Goal: Task Accomplishment & Management: Complete application form

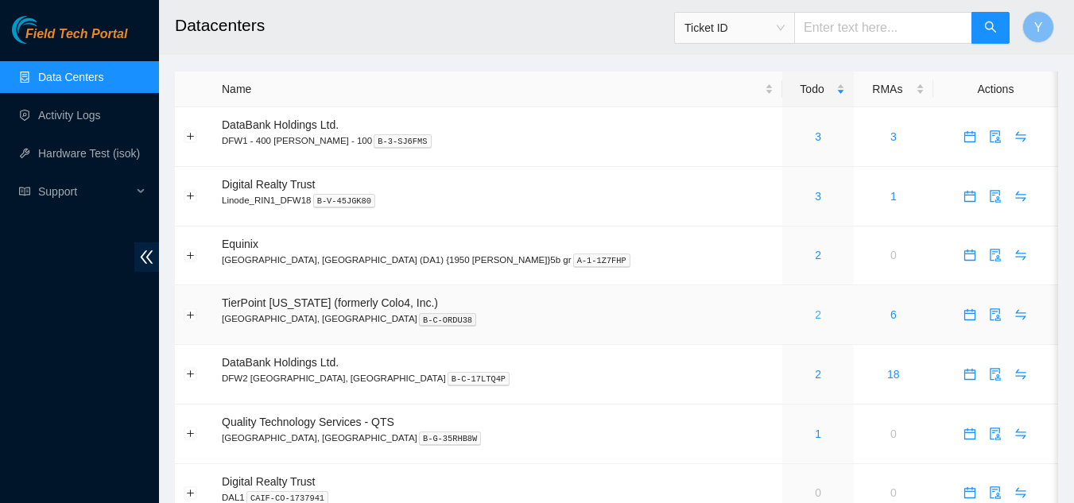
click at [815, 314] on link "2" at bounding box center [818, 315] width 6 height 13
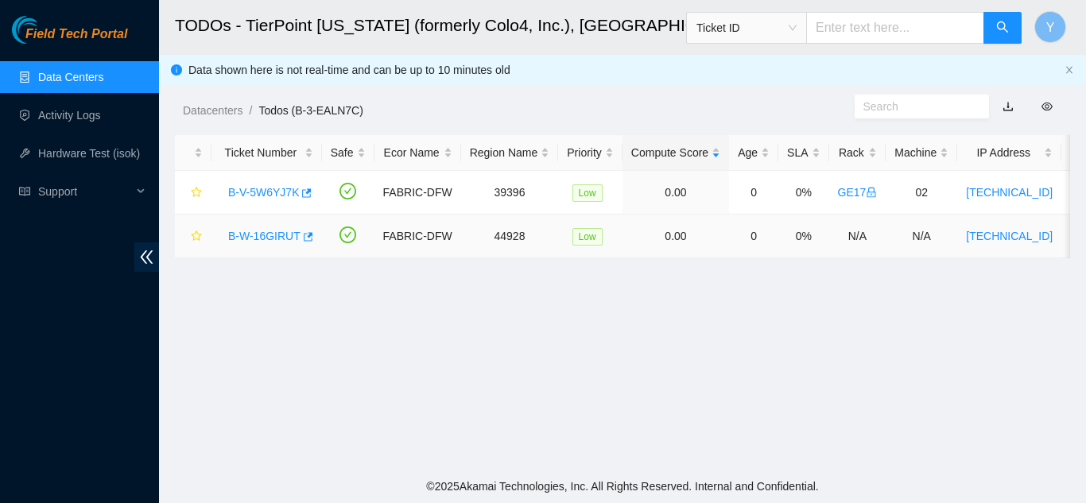
click at [269, 231] on link "B-W-16GIRUT" at bounding box center [264, 236] width 72 height 13
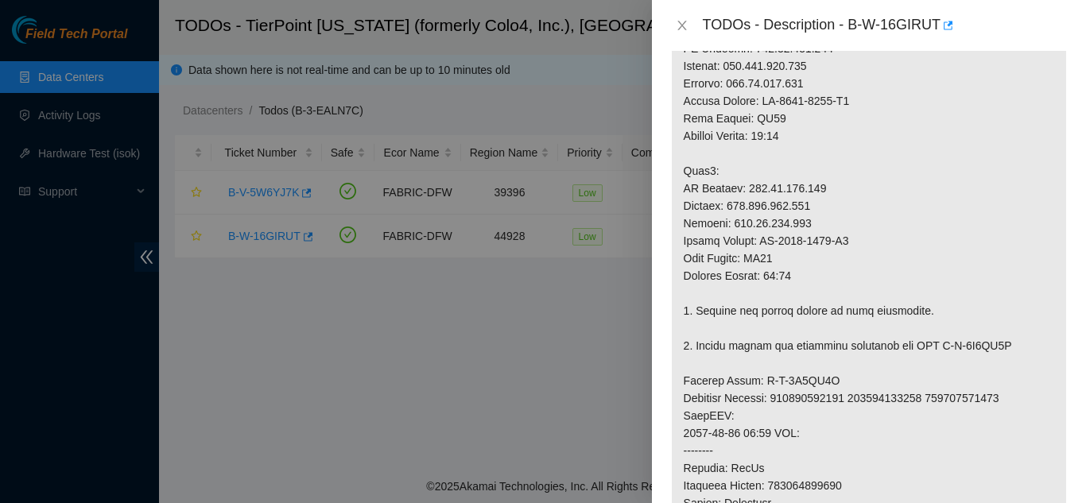
scroll to position [557, 0]
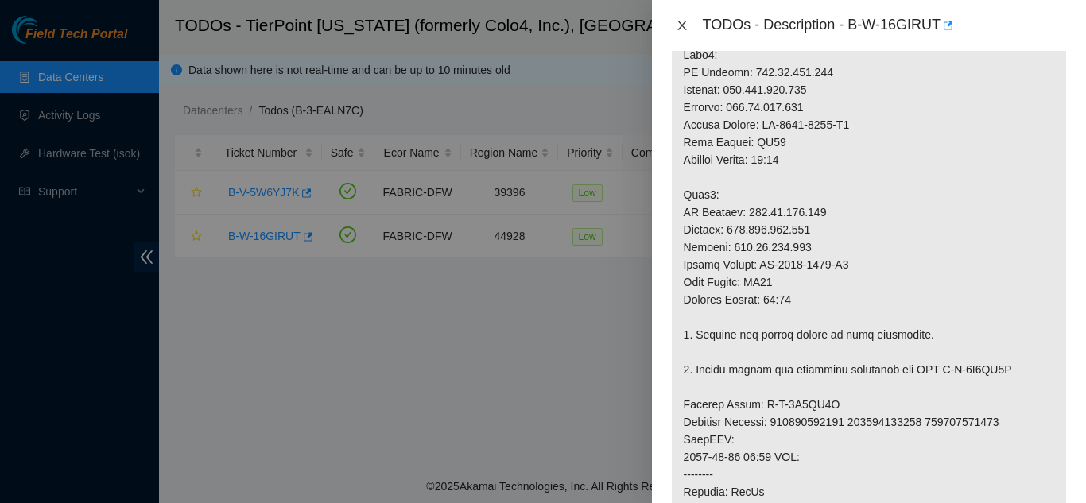
click at [681, 25] on icon "close" at bounding box center [682, 25] width 13 height 13
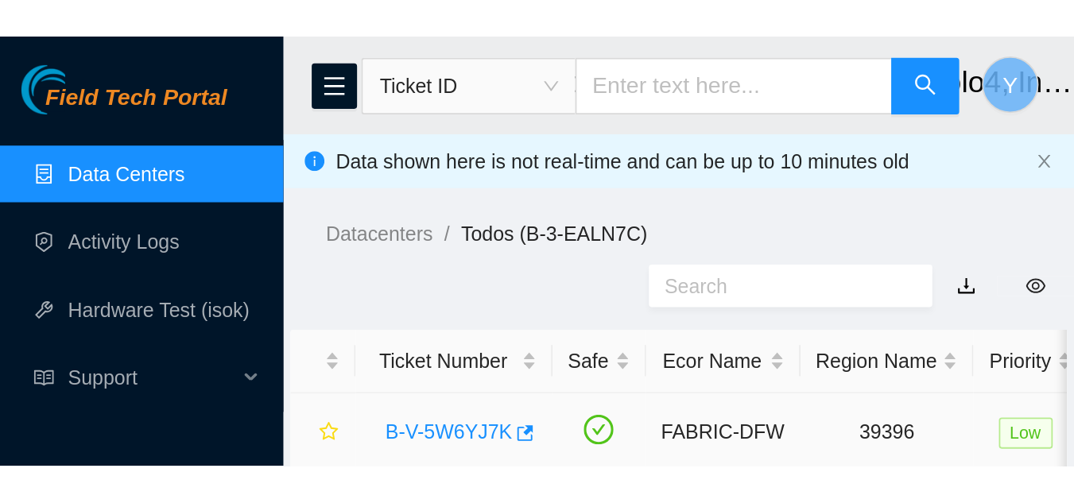
scroll to position [546, 0]
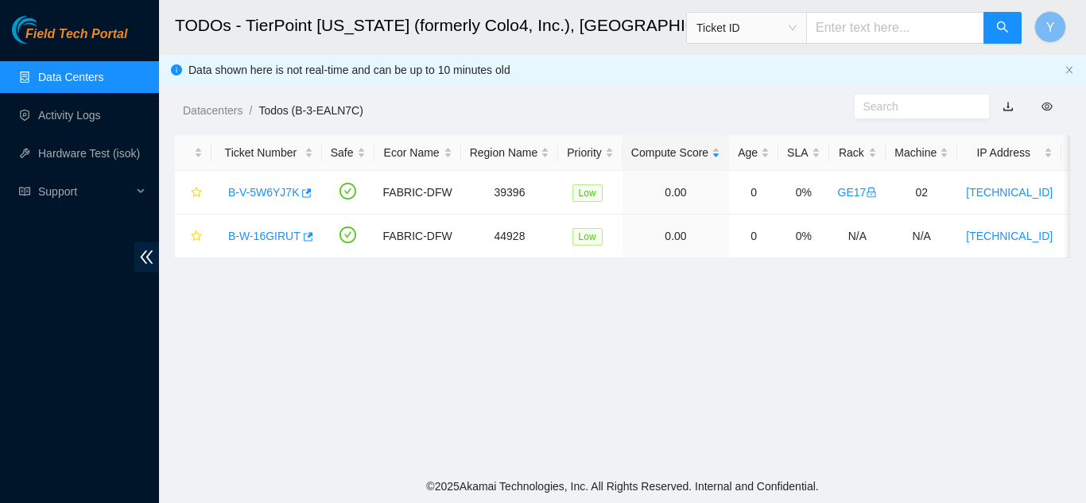
click at [93, 73] on link "Data Centers" at bounding box center [70, 77] width 65 height 13
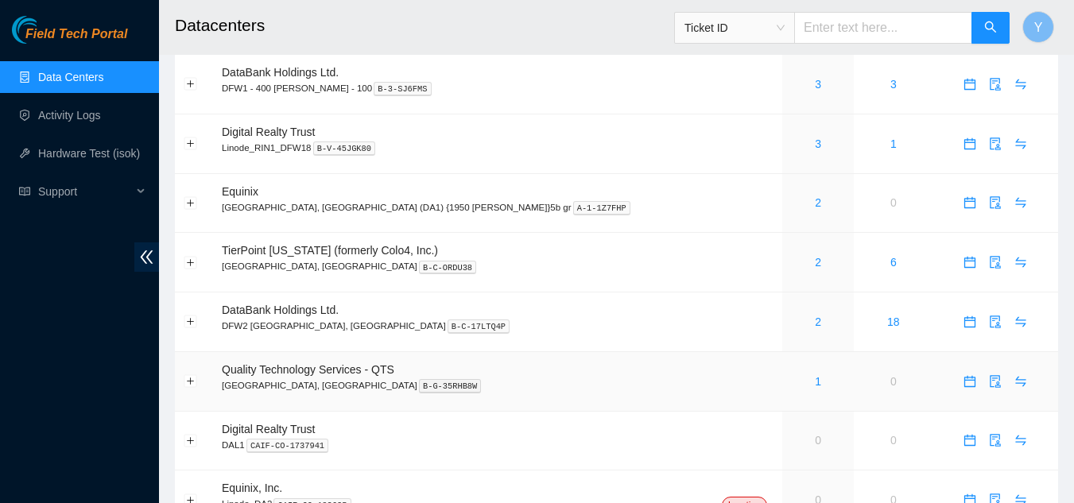
scroll to position [129, 0]
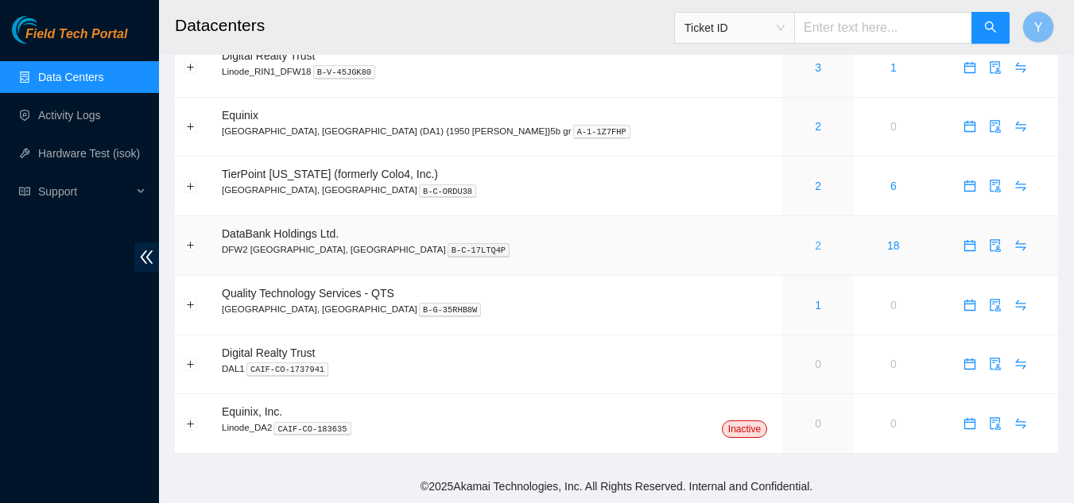
click at [815, 247] on link "2" at bounding box center [818, 245] width 6 height 13
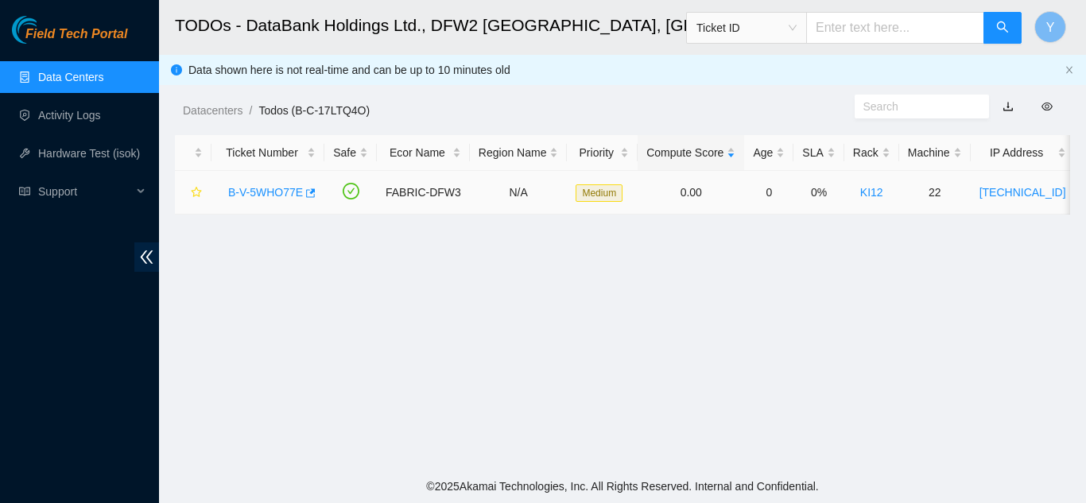
click at [266, 193] on link "B-V-5WHO77E" at bounding box center [265, 192] width 75 height 13
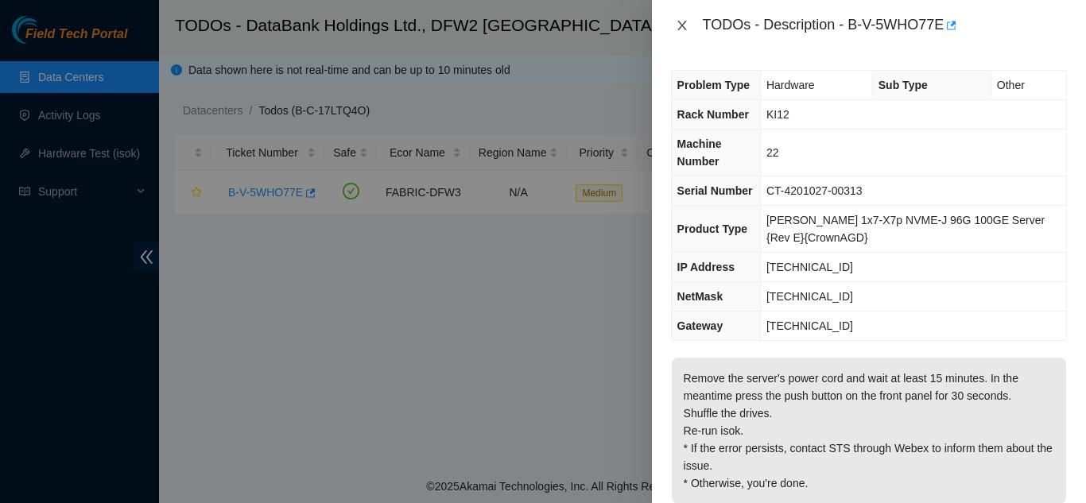
click at [682, 26] on icon "close" at bounding box center [682, 26] width 9 height 10
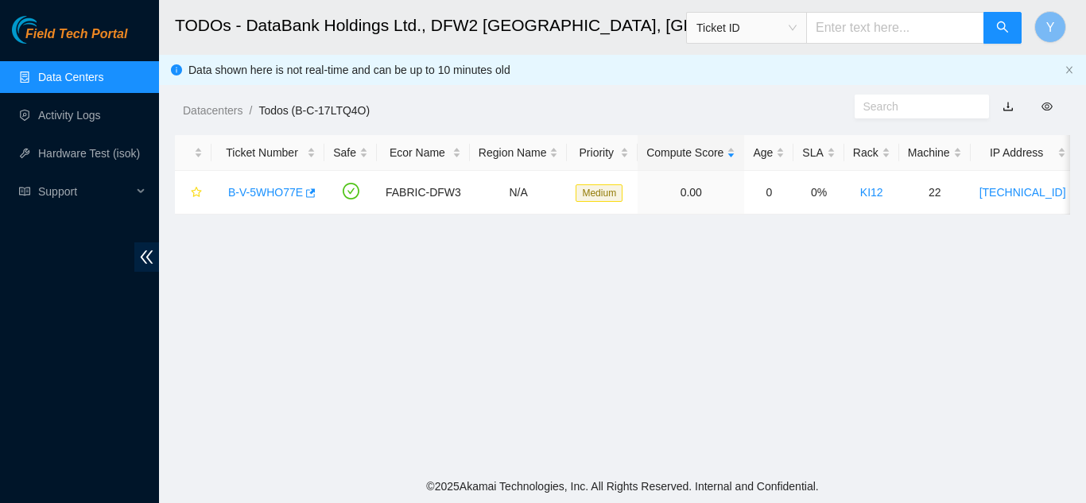
click at [87, 78] on link "Data Centers" at bounding box center [70, 77] width 65 height 13
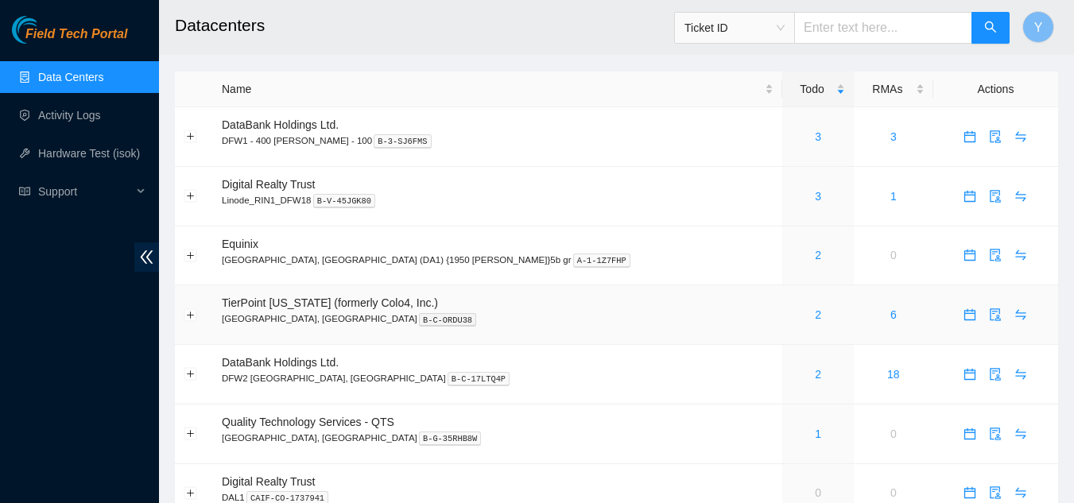
click at [791, 317] on div "2" at bounding box center [818, 314] width 54 height 17
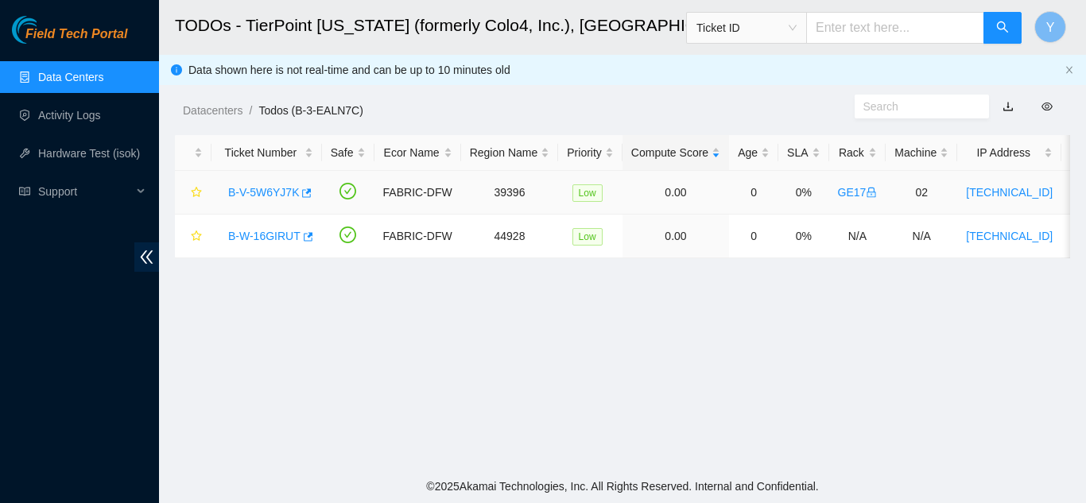
click at [268, 192] on link "B-V-5W6YJ7K" at bounding box center [263, 192] width 71 height 13
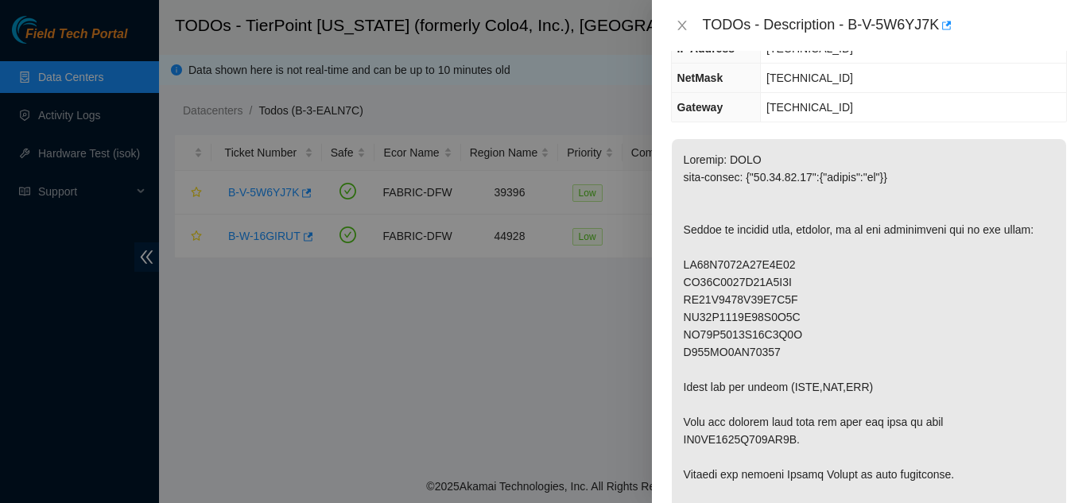
scroll to position [222, 0]
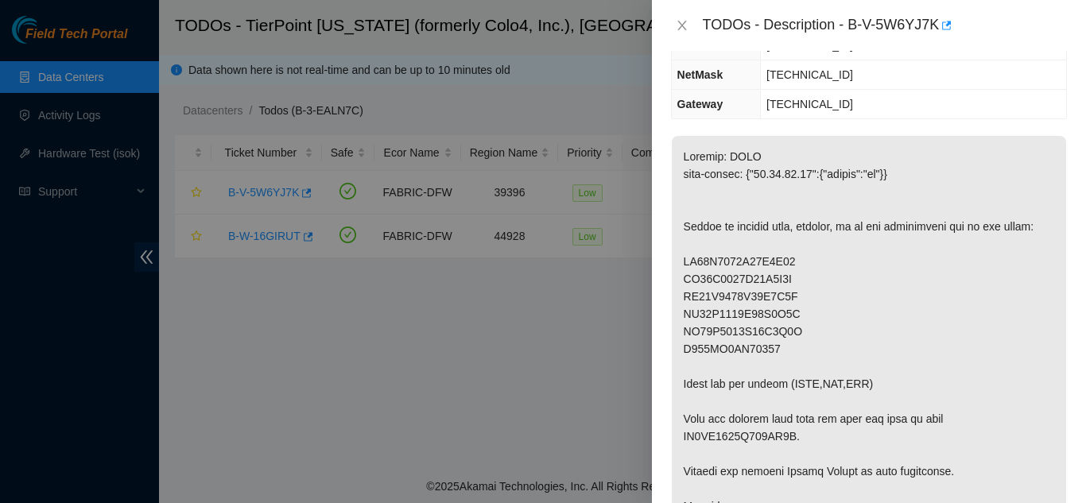
click at [884, 300] on p at bounding box center [869, 401] width 394 height 531
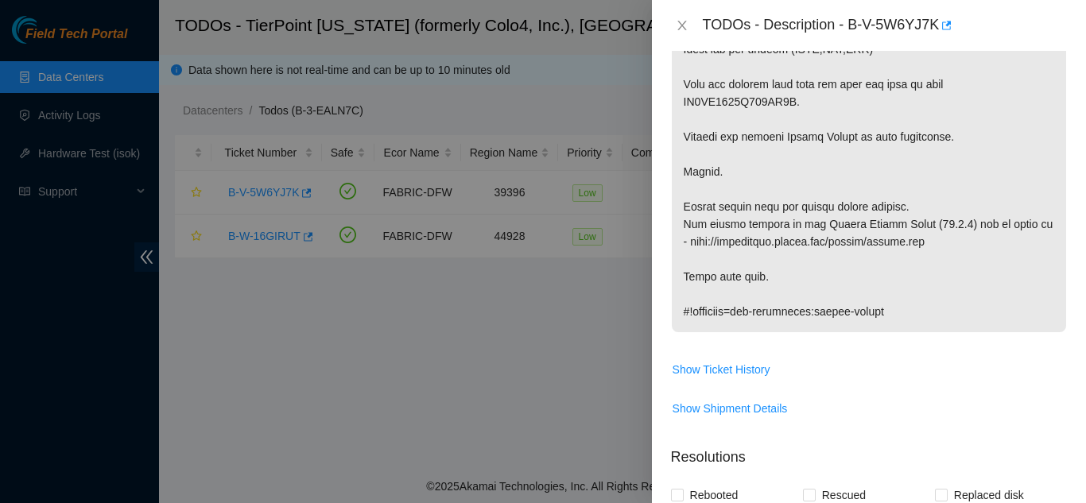
scroll to position [562, 0]
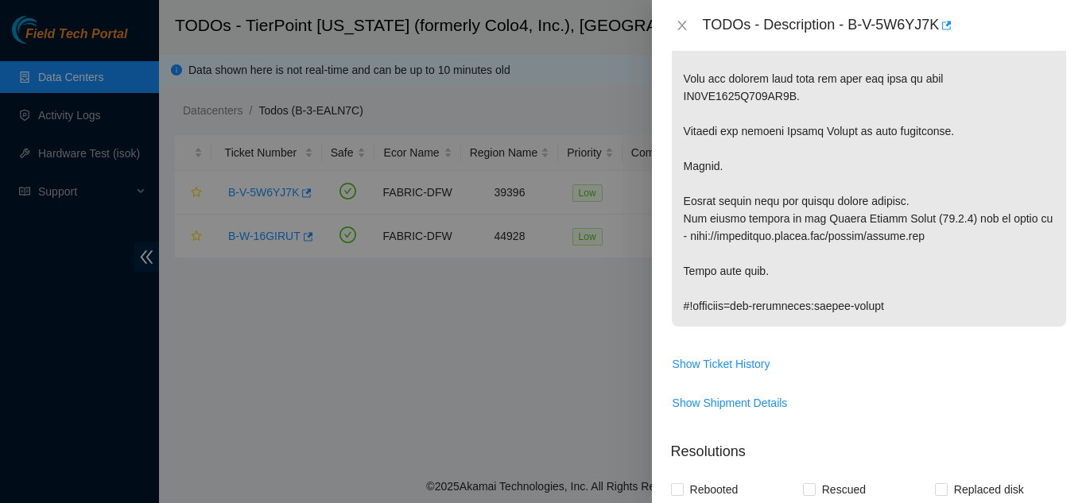
click at [888, 300] on p at bounding box center [869, 61] width 394 height 531
click at [721, 355] on span "Show Ticket History" at bounding box center [722, 363] width 98 height 17
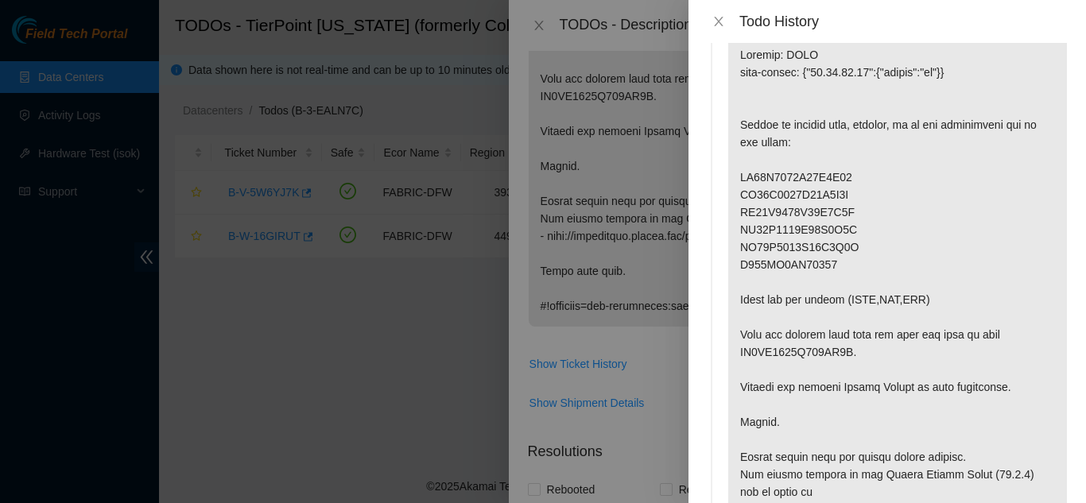
scroll to position [0, 0]
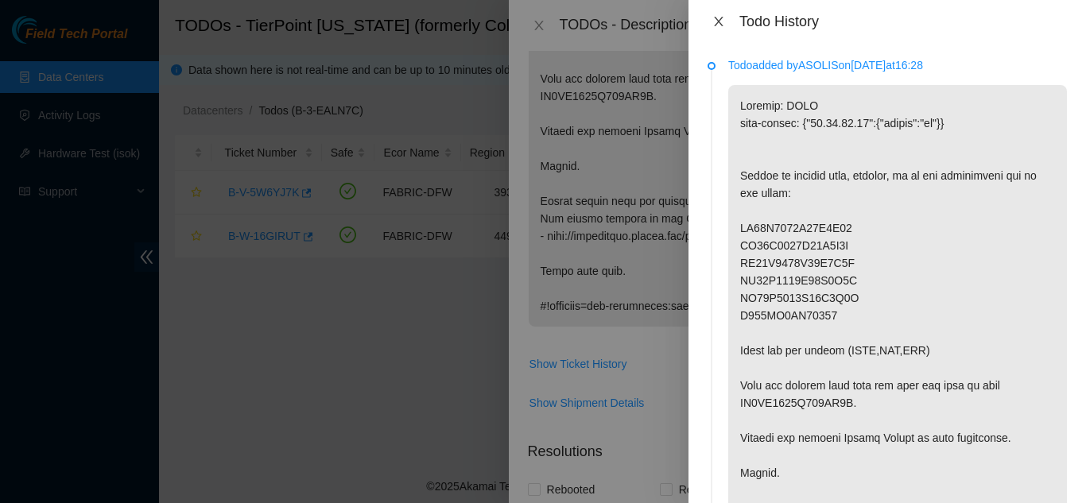
click at [718, 24] on icon "close" at bounding box center [719, 21] width 13 height 13
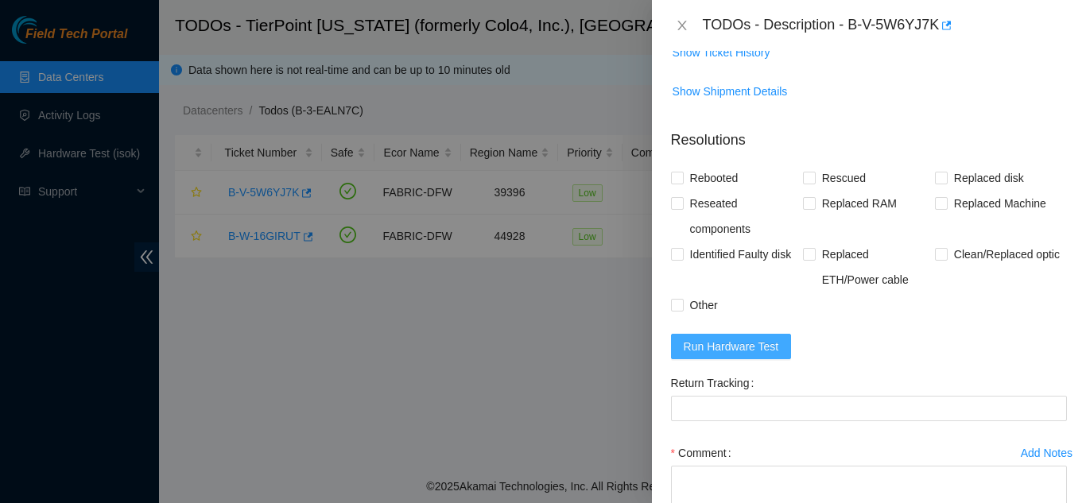
scroll to position [875, 0]
click at [704, 337] on span "Run Hardware Test" at bounding box center [731, 345] width 95 height 17
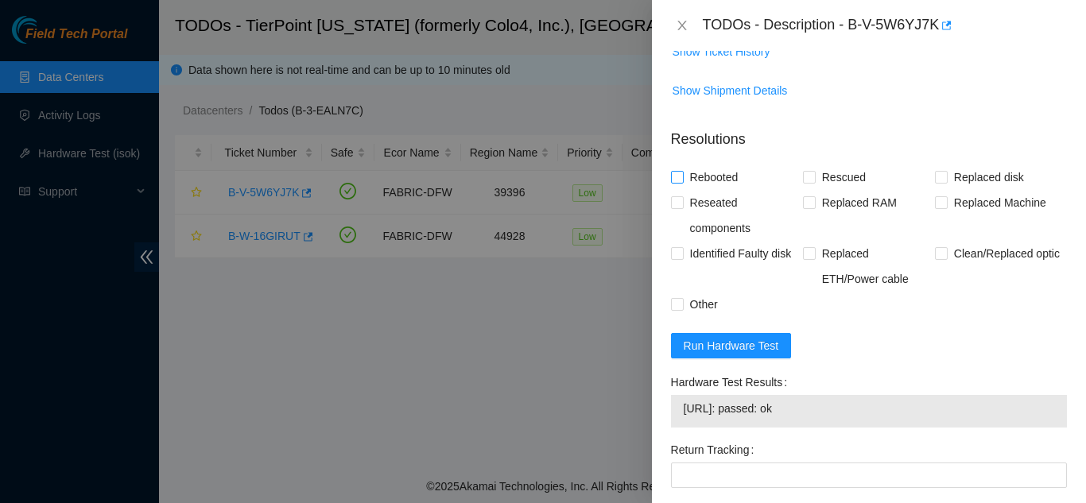
click at [679, 171] on input "Rebooted" at bounding box center [676, 176] width 11 height 11
checkbox input "true"
drag, startPoint x: 806, startPoint y: 158, endPoint x: 801, endPoint y: 171, distance: 13.6
click at [805, 171] on input "Rescued" at bounding box center [808, 176] width 11 height 11
checkbox input "true"
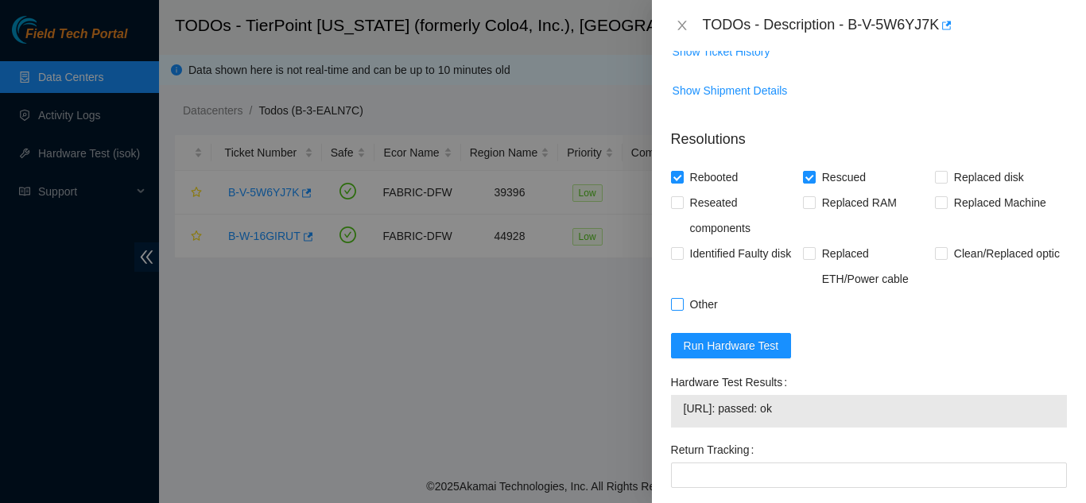
click at [676, 298] on input "Other" at bounding box center [676, 303] width 11 height 11
checkbox input "true"
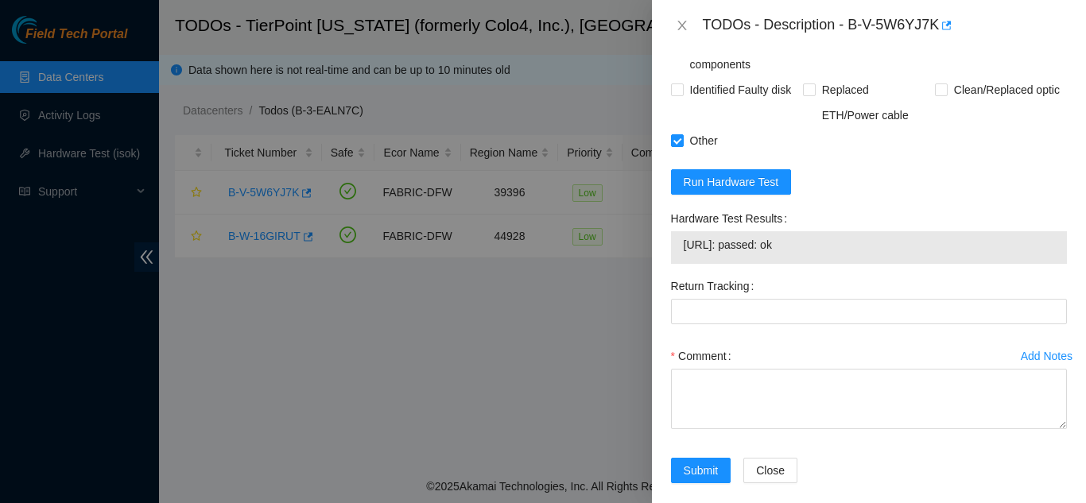
scroll to position [1039, 0]
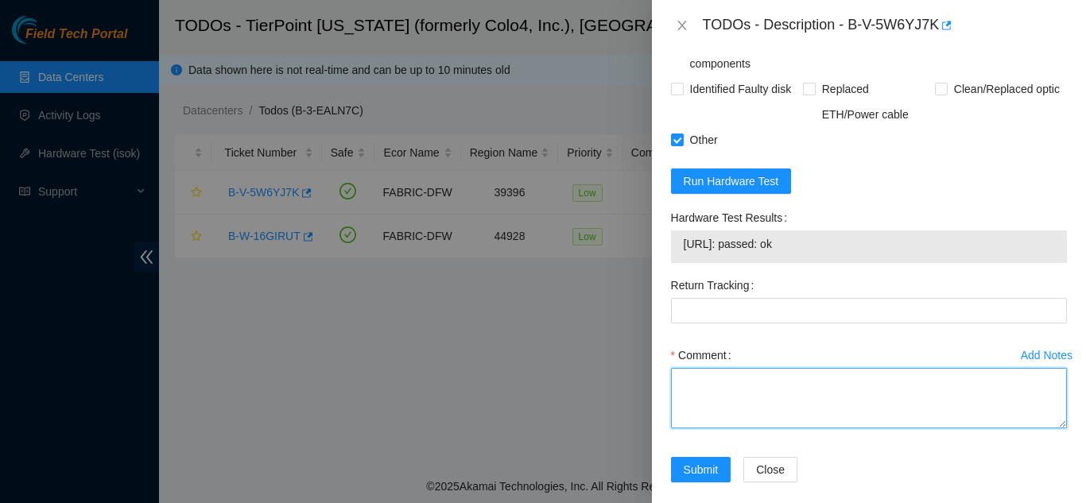
click at [686, 368] on textarea "Comment" at bounding box center [869, 398] width 396 height 60
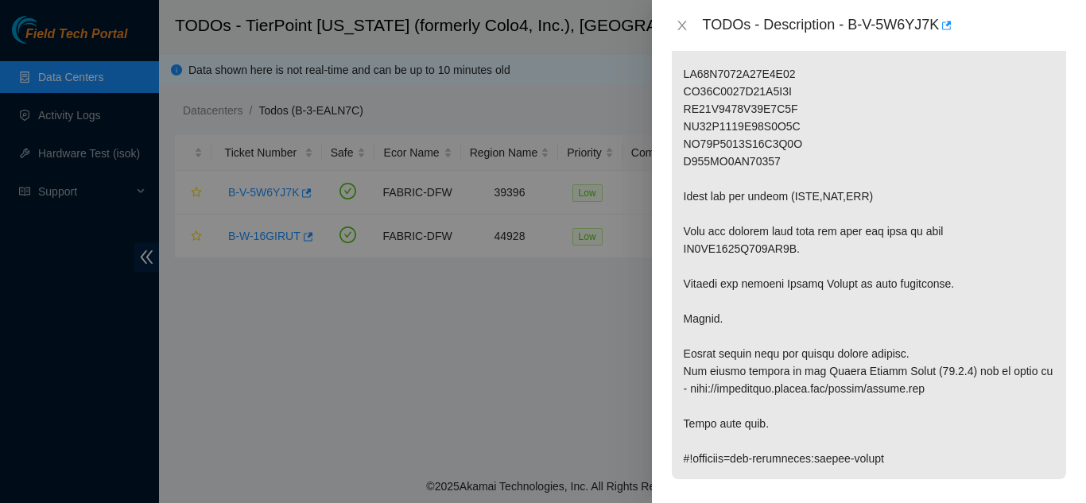
scroll to position [403, 0]
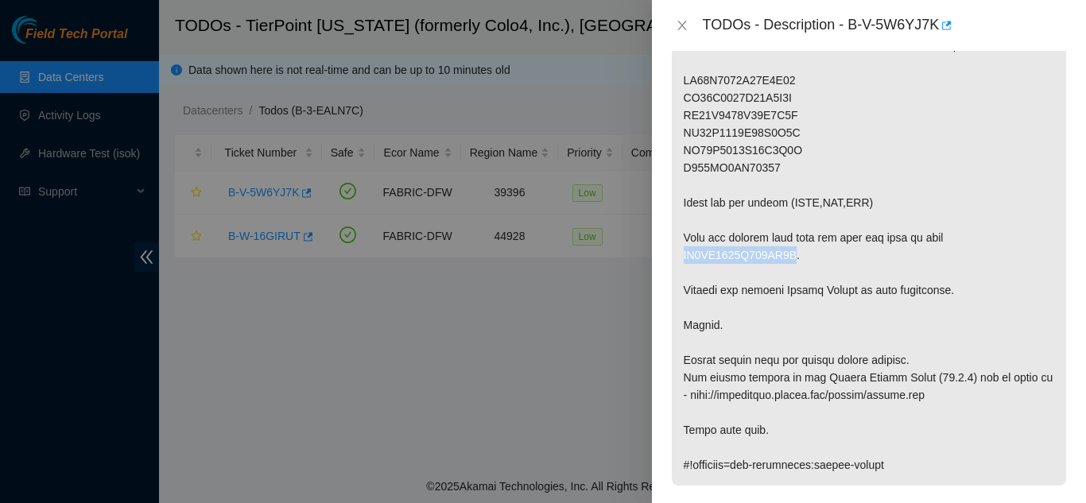
drag, startPoint x: 935, startPoint y: 239, endPoint x: 1034, endPoint y: 236, distance: 98.6
click at [1034, 236] on p at bounding box center [869, 220] width 394 height 531
copy p "EJ0CN9087I010CQ0I"
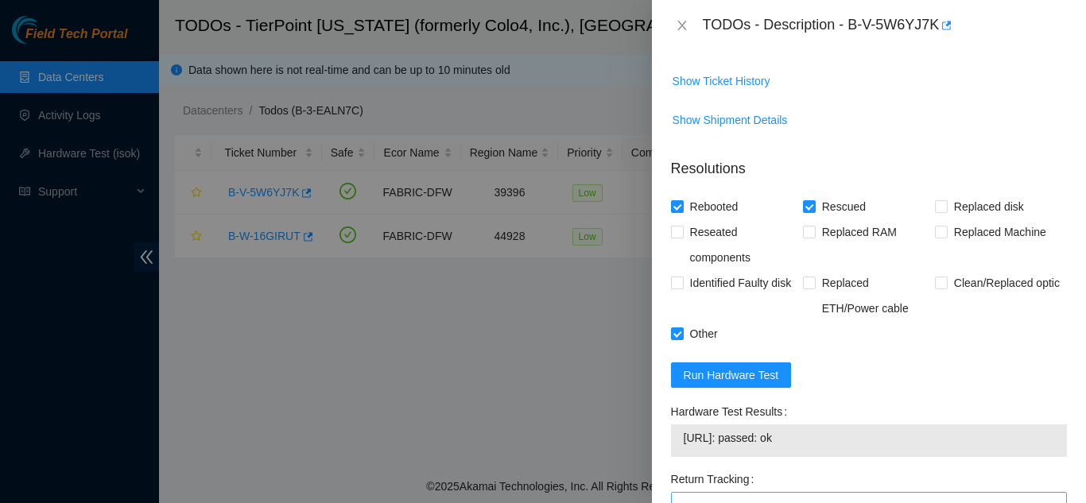
scroll to position [960, 0]
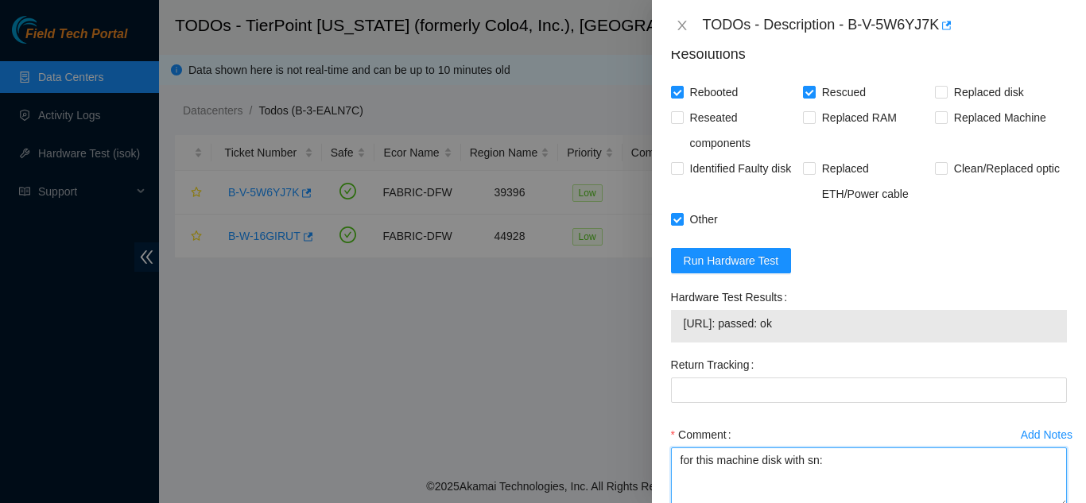
click at [835, 449] on textarea "for this machine disk with sn:" at bounding box center [869, 478] width 396 height 60
paste textarea "EJ0CN9087I010CQ0I"
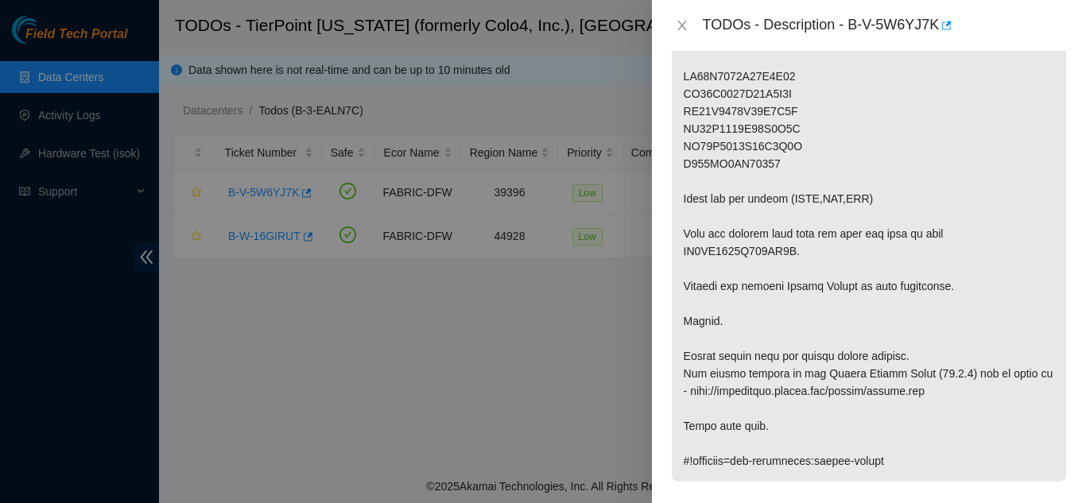
scroll to position [403, 0]
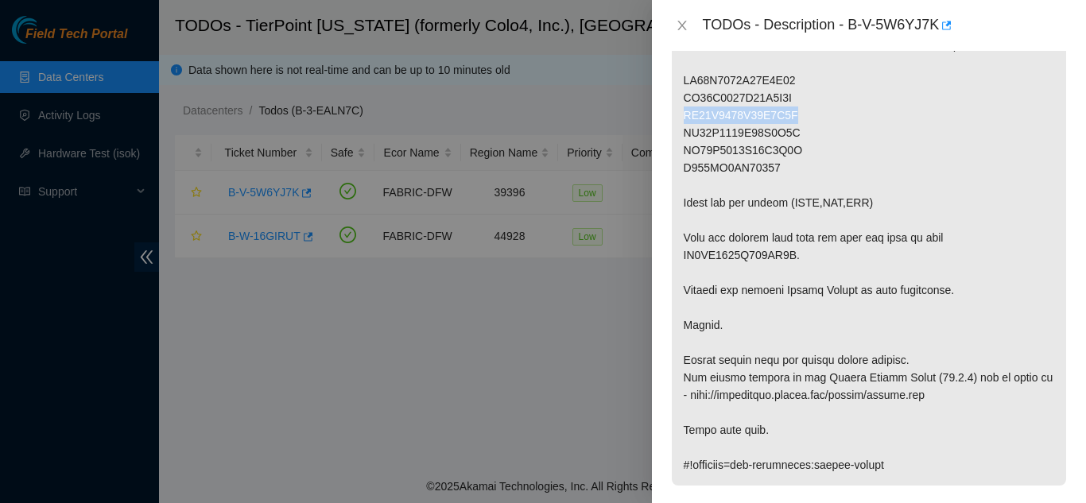
drag, startPoint x: 787, startPoint y: 115, endPoint x: 685, endPoint y: 115, distance: 102.6
click at [685, 115] on p at bounding box center [869, 220] width 394 height 531
copy p "ES04N8656I03A4R0J"
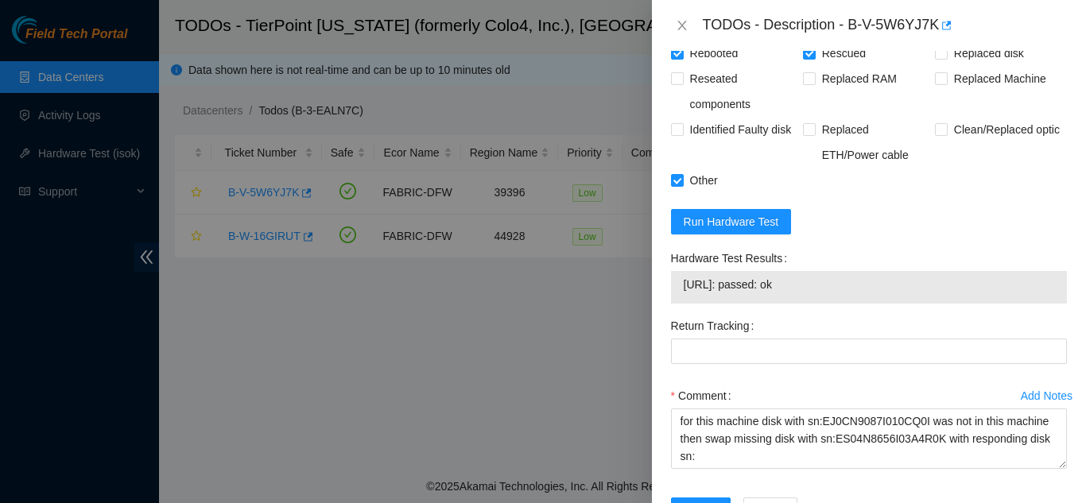
scroll to position [1039, 0]
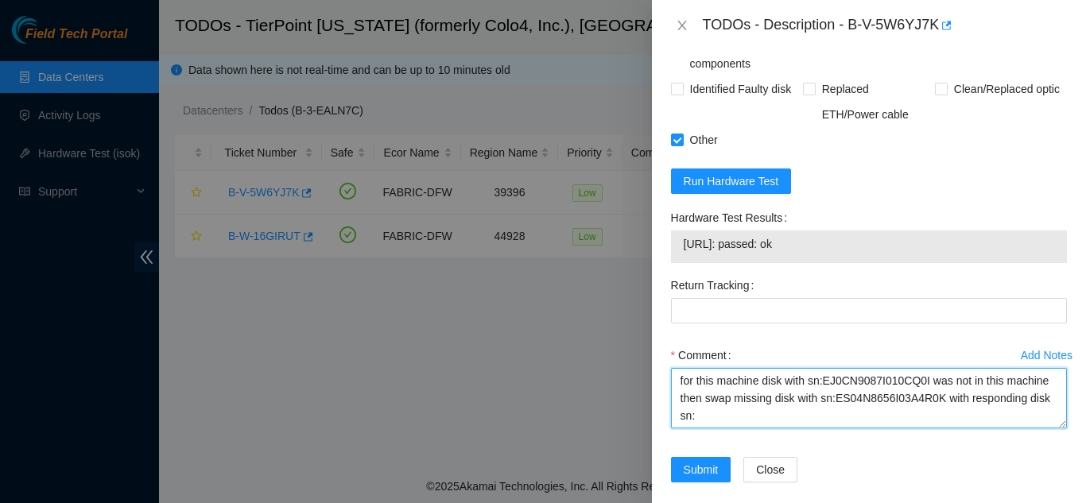
click at [699, 400] on textarea "for this machine disk with sn:EJ0CN9087I010CQ0I was not in this machine then sw…" at bounding box center [869, 398] width 396 height 60
paste textarea "ES04N8656I03A4R0J"
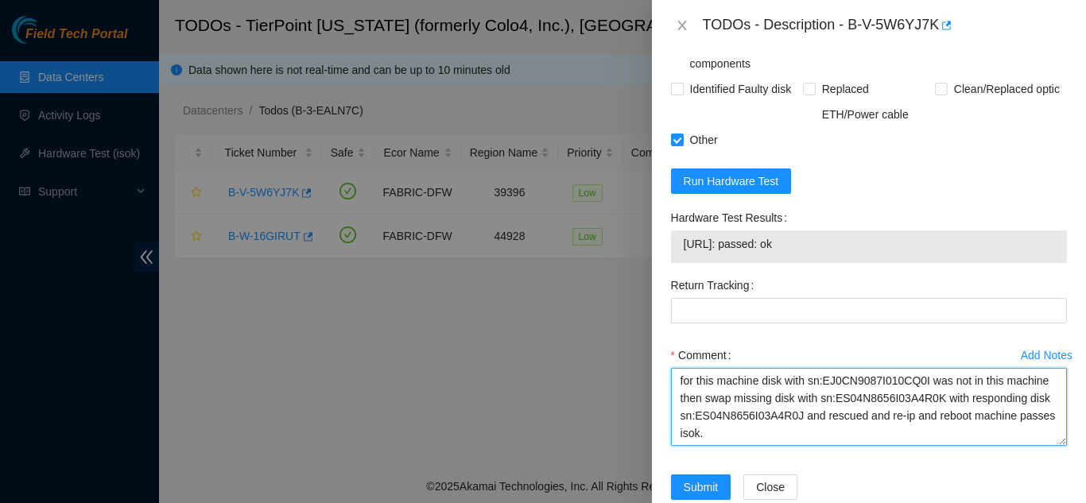
scroll to position [0, 0]
drag, startPoint x: 1053, startPoint y: 408, endPoint x: 1046, endPoint y: 436, distance: 28.7
click at [1046, 436] on textarea "for this machine disk with sn:EJ0CN9087I010CQ0I was not in this machine then sw…" at bounding box center [869, 412] width 396 height 88
type textarea "for this machine disk with sn:EJ0CN9087I010CQ0I was not in this machine then sw…"
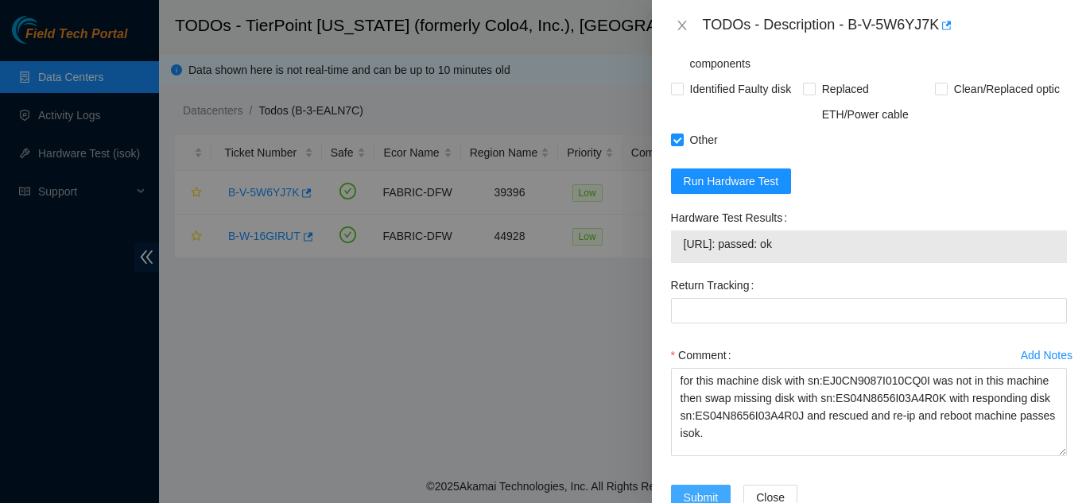
click at [698, 489] on span "Submit" at bounding box center [701, 497] width 35 height 17
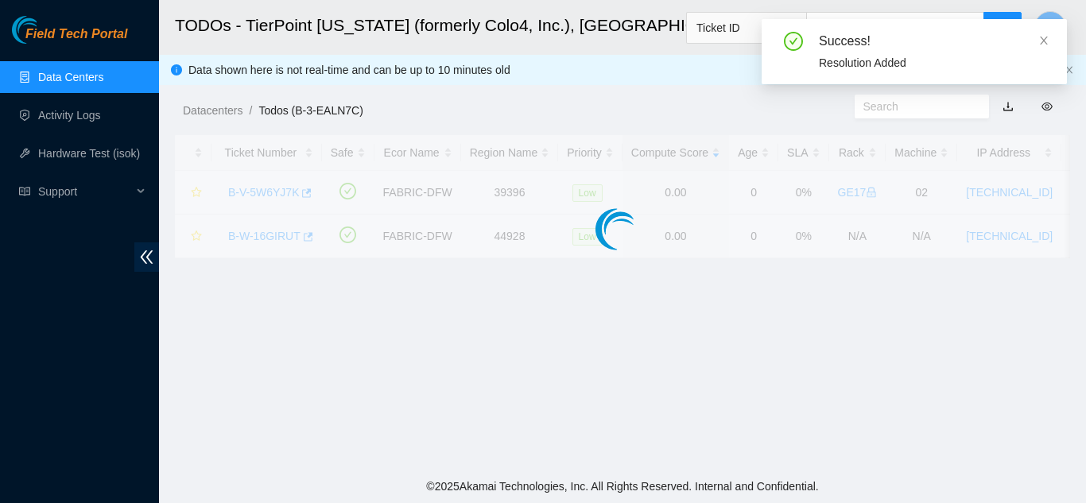
click at [697, 406] on body "Field Tech Portal Data Centers Activity Logs Hardware Test (isok) Support TODOs…" at bounding box center [543, 251] width 1086 height 503
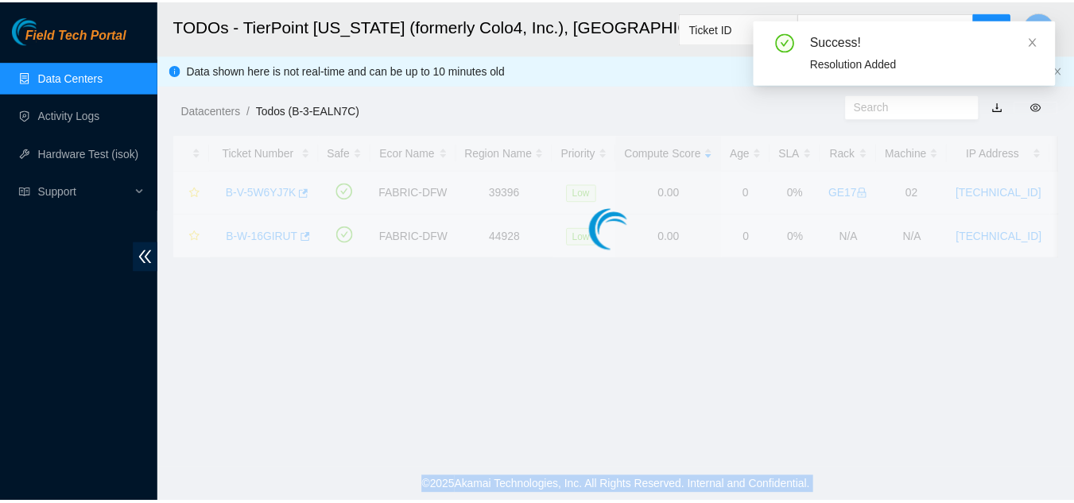
scroll to position [488, 0]
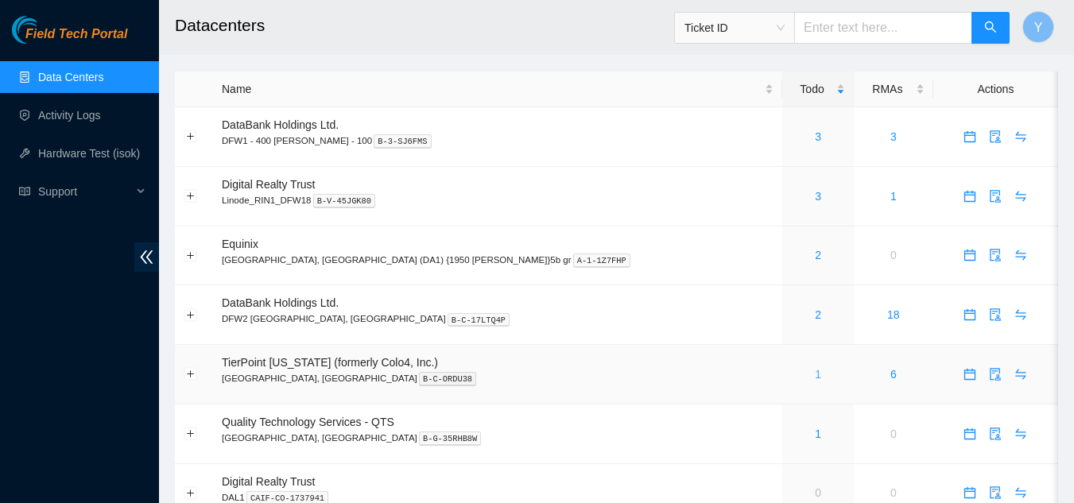
click at [815, 375] on link "1" at bounding box center [818, 374] width 6 height 13
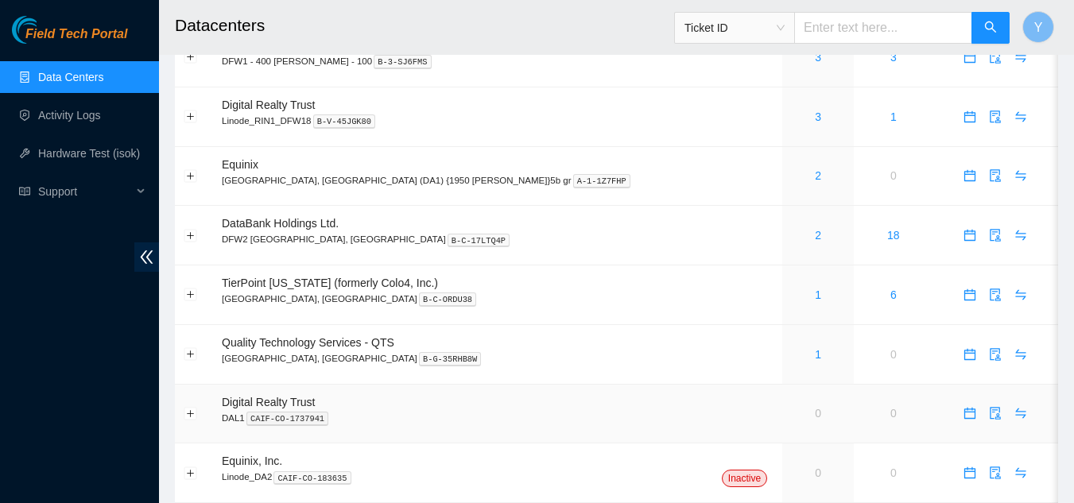
scroll to position [129, 0]
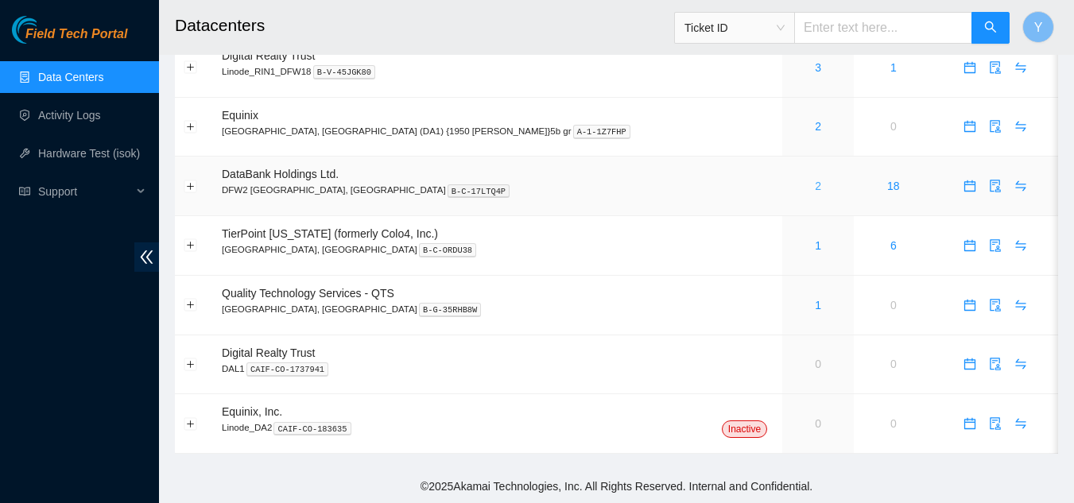
click at [815, 188] on link "2" at bounding box center [818, 186] width 6 height 13
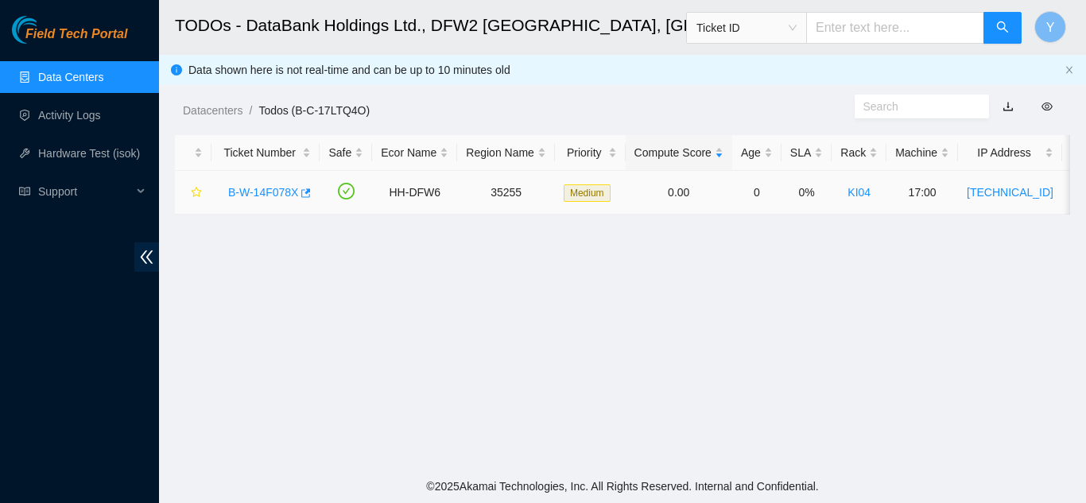
click at [273, 195] on link "B-W-14F078X" at bounding box center [263, 192] width 70 height 13
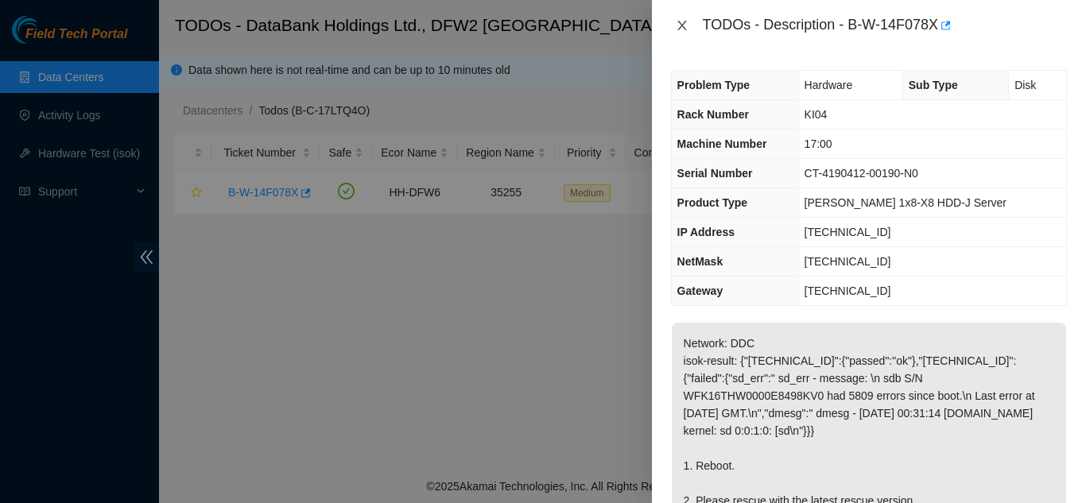
click at [680, 27] on icon "close" at bounding box center [682, 26] width 9 height 10
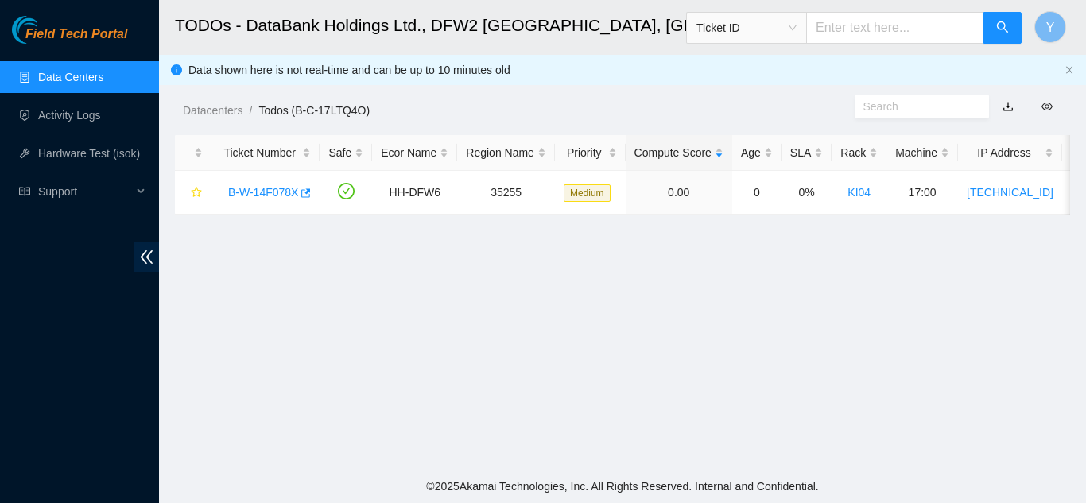
click at [59, 72] on link "Data Centers" at bounding box center [70, 77] width 65 height 13
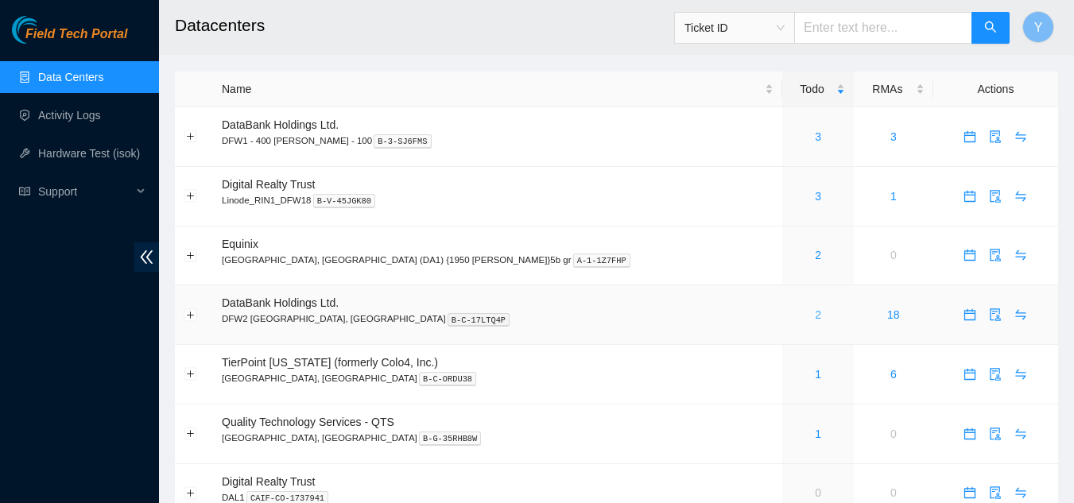
click at [815, 320] on link "2" at bounding box center [818, 315] width 6 height 13
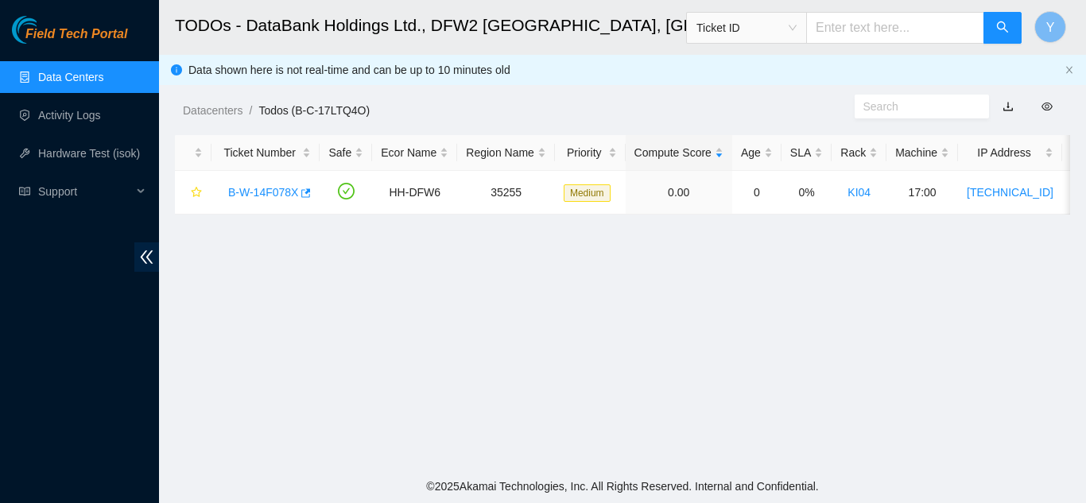
click at [76, 72] on link "Data Centers" at bounding box center [70, 77] width 65 height 13
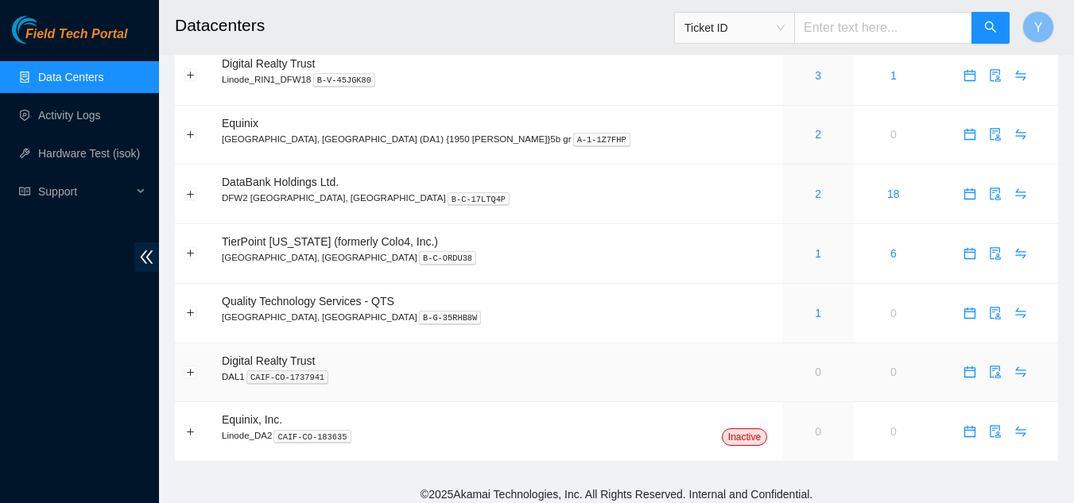
scroll to position [129, 0]
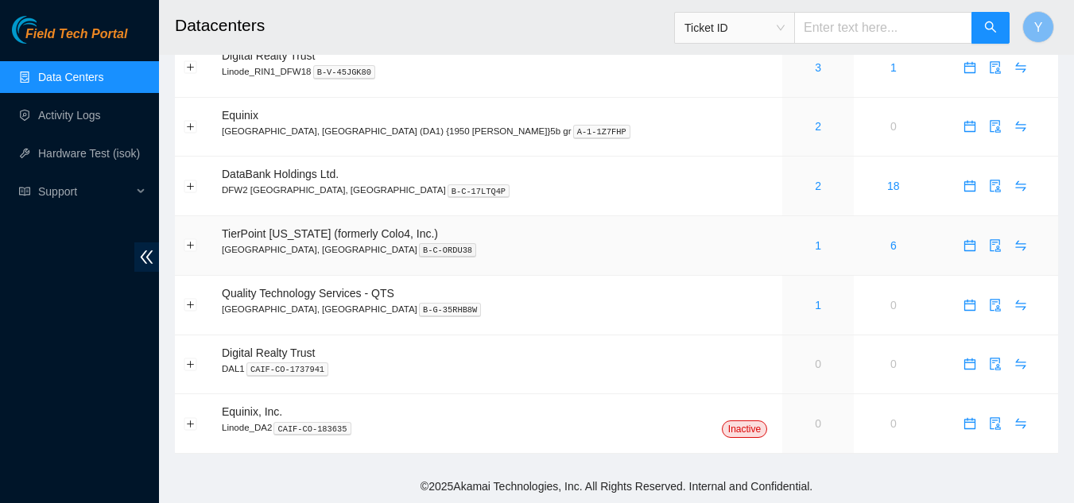
click at [791, 249] on div "1" at bounding box center [818, 245] width 54 height 17
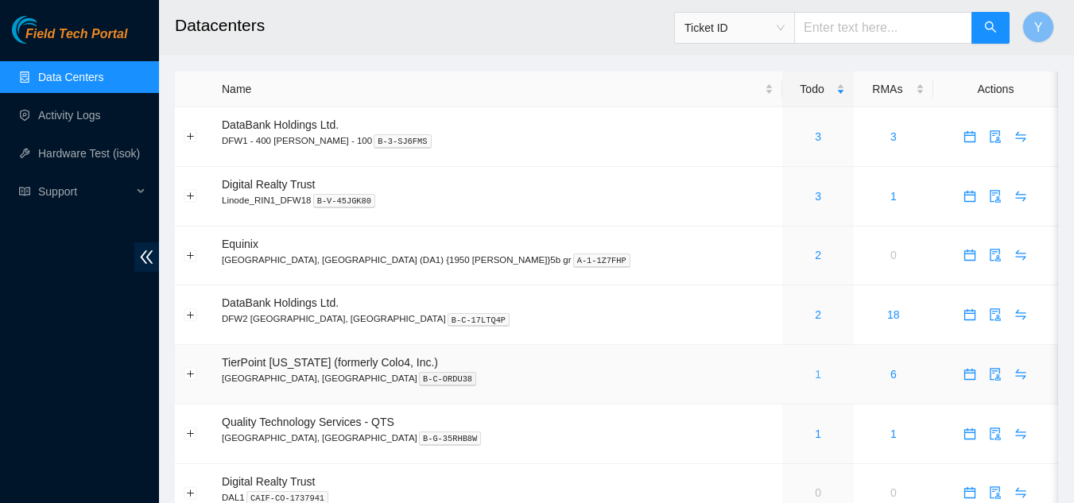
click at [815, 373] on link "1" at bounding box center [818, 374] width 6 height 13
click at [815, 312] on link "2" at bounding box center [818, 315] width 6 height 13
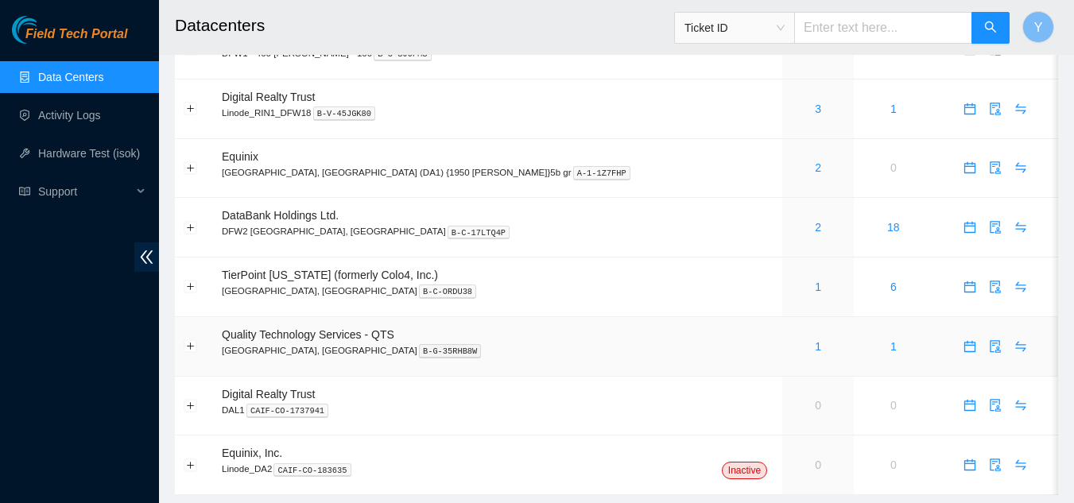
scroll to position [49, 0]
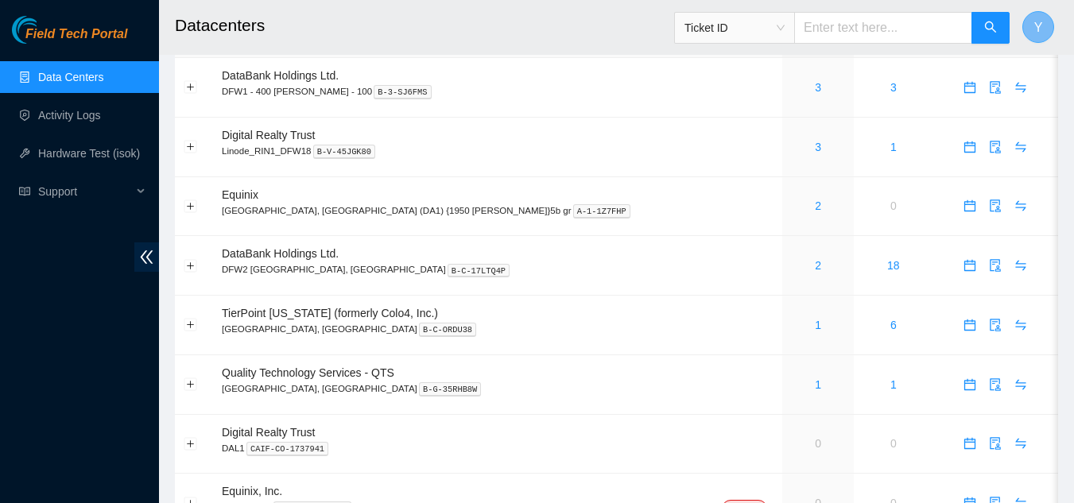
click at [1038, 18] on span "Y" at bounding box center [1039, 27] width 9 height 20
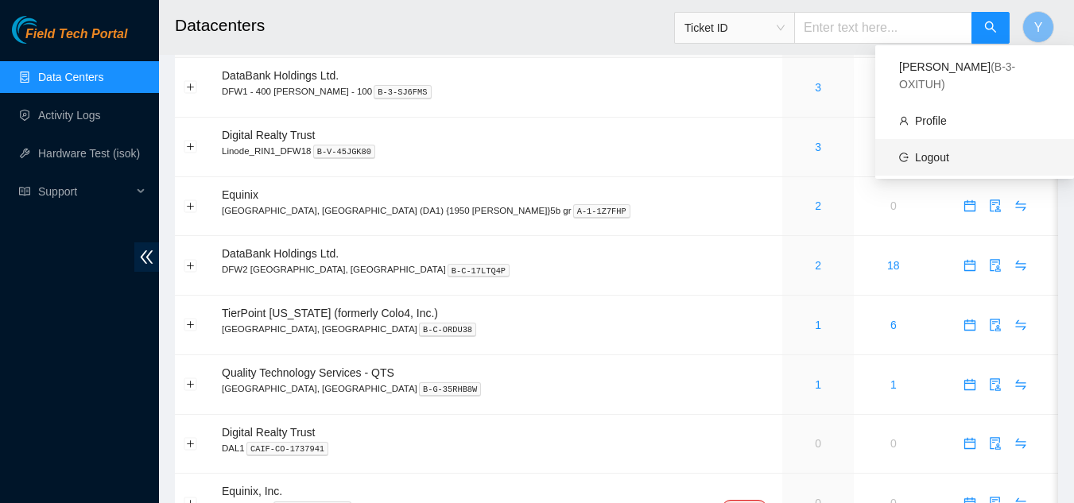
click at [950, 151] on link "Logout" at bounding box center [932, 157] width 34 height 13
